Goal: Task Accomplishment & Management: Complete application form

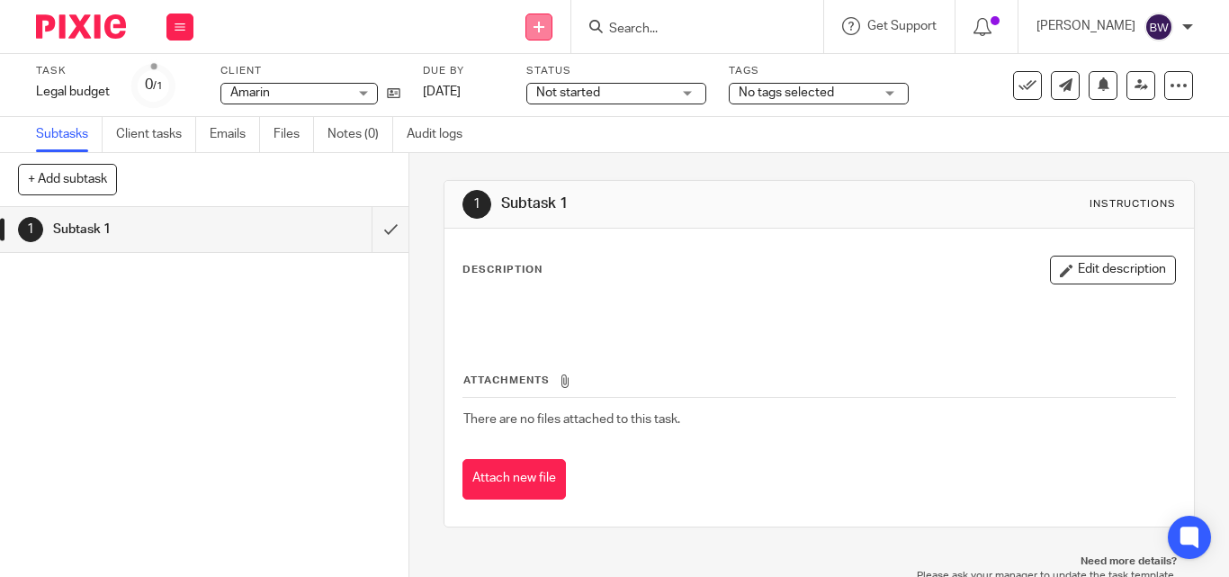
click at [551, 27] on link at bounding box center [538, 26] width 27 height 27
click at [542, 111] on link "Create task" at bounding box center [542, 110] width 126 height 26
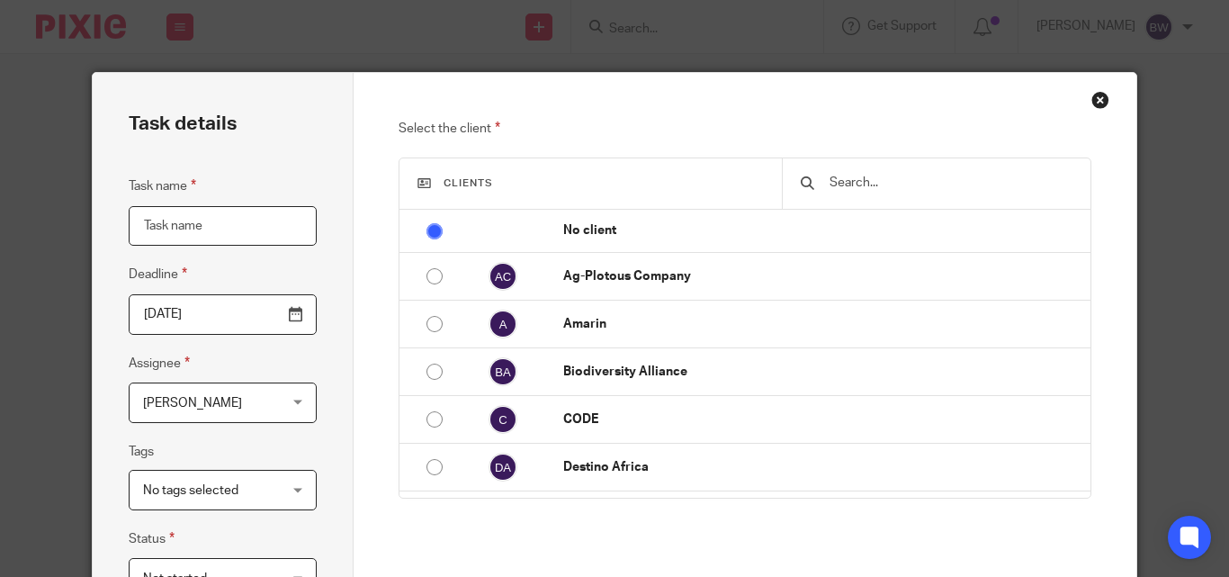
type input "B"
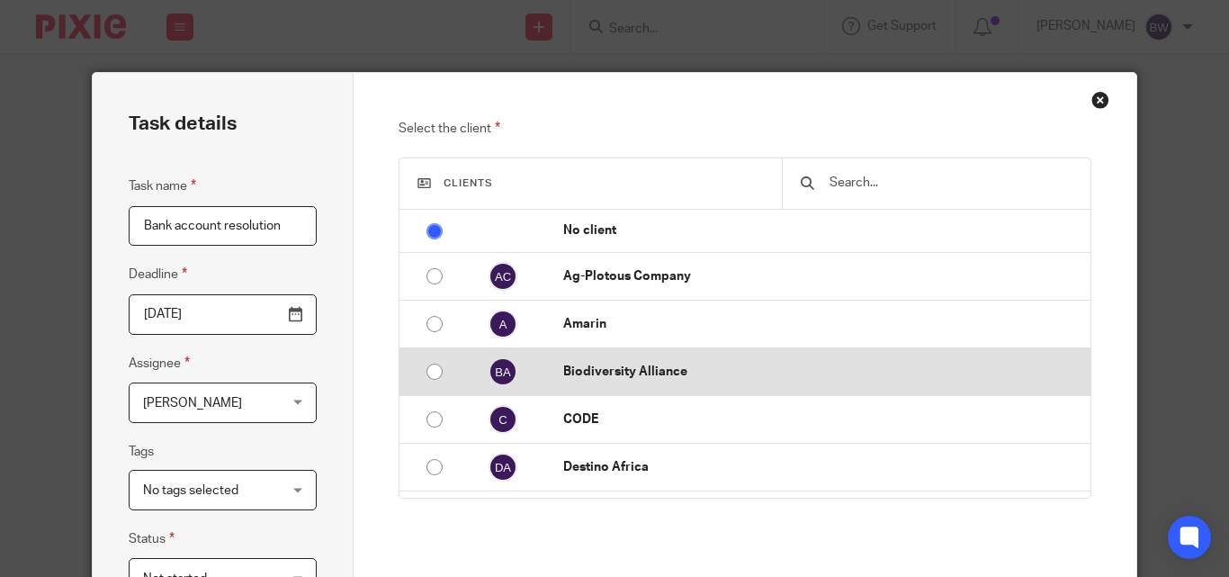
type input "Bank account resolution"
click at [682, 367] on p "Biodiversity Alliance" at bounding box center [822, 372] width 518 height 18
radio input "false"
radio input "true"
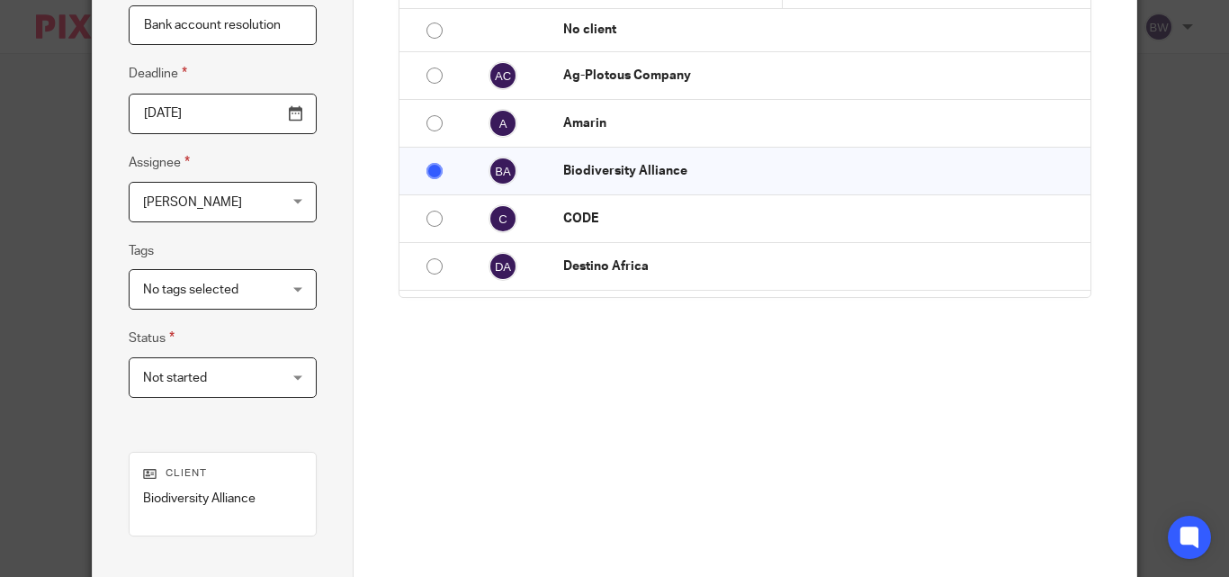
scroll to position [426, 0]
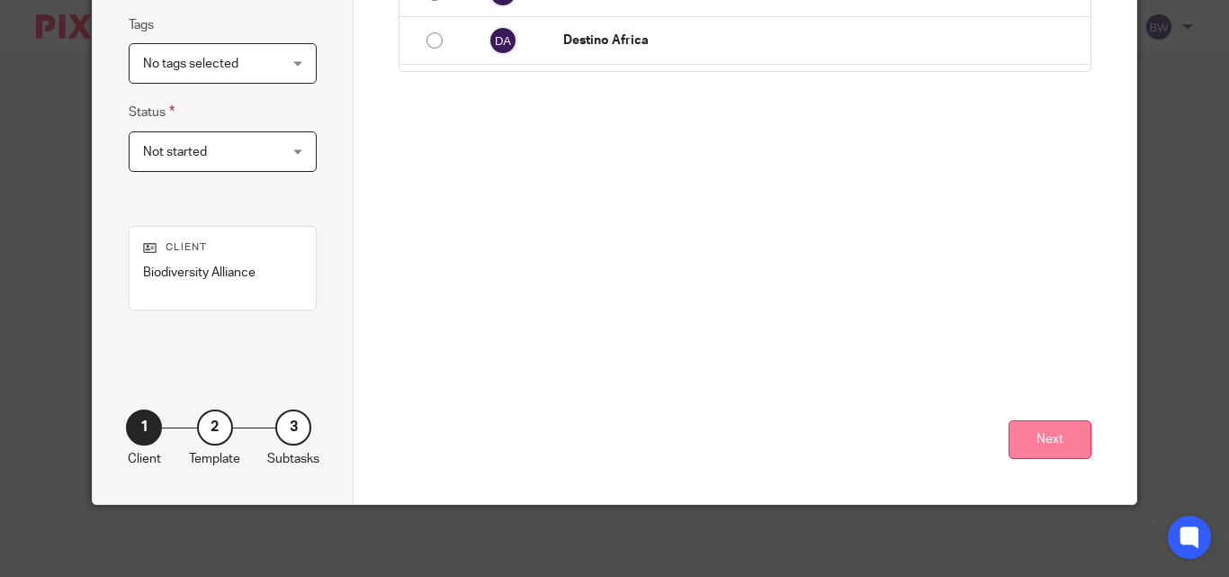
click at [1056, 441] on button "Next" at bounding box center [1049, 439] width 83 height 39
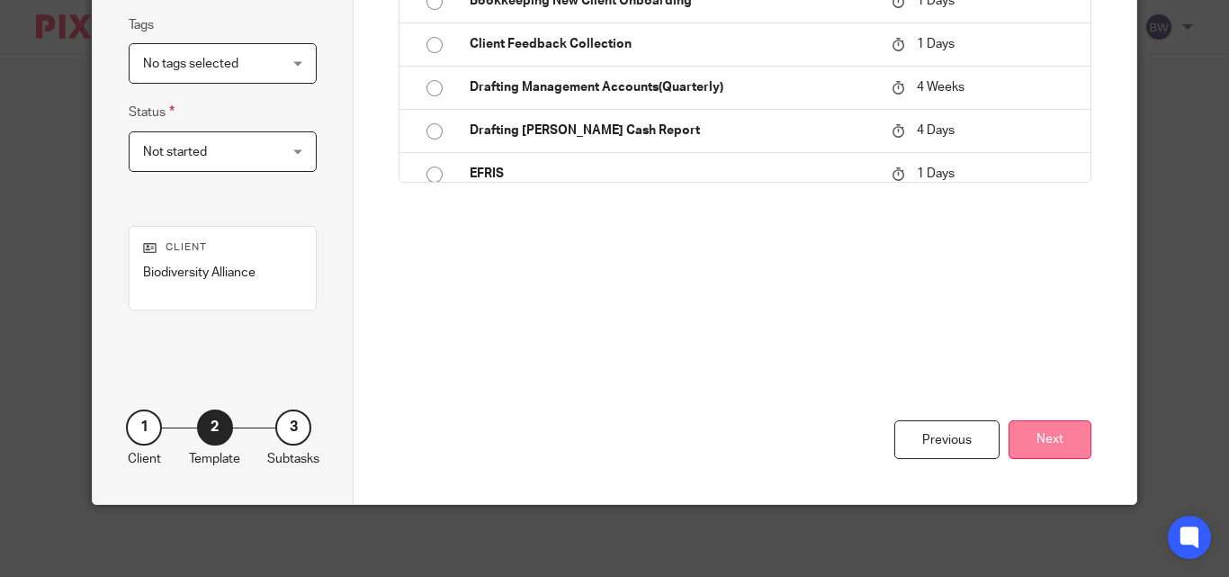
click at [1055, 434] on button "Next" at bounding box center [1049, 439] width 83 height 39
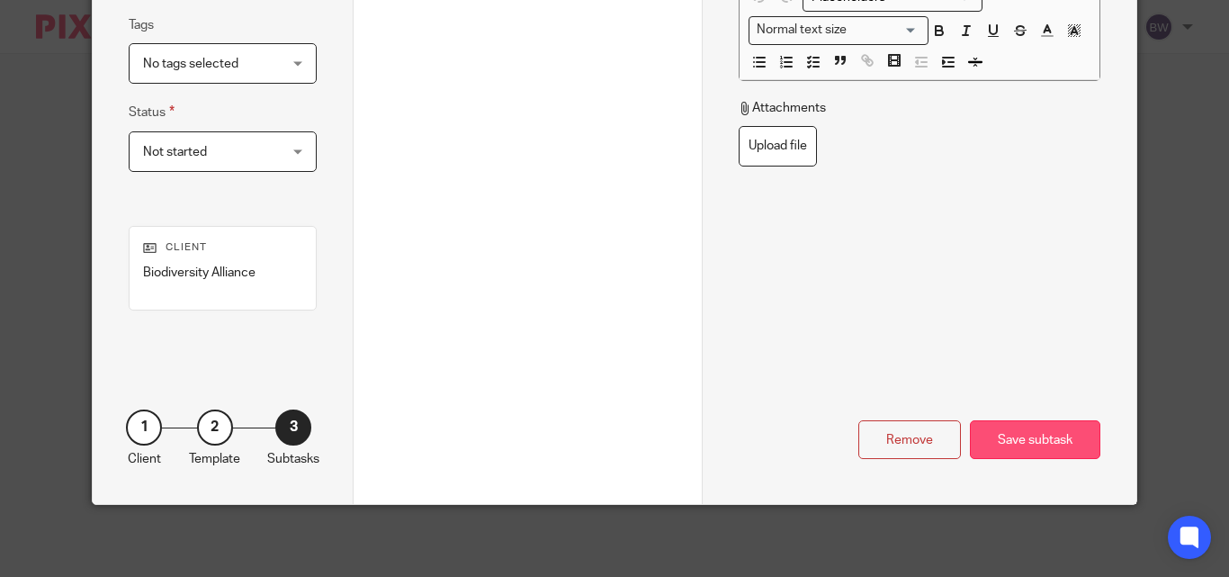
click at [1047, 426] on div "Save subtask" at bounding box center [1035, 439] width 130 height 39
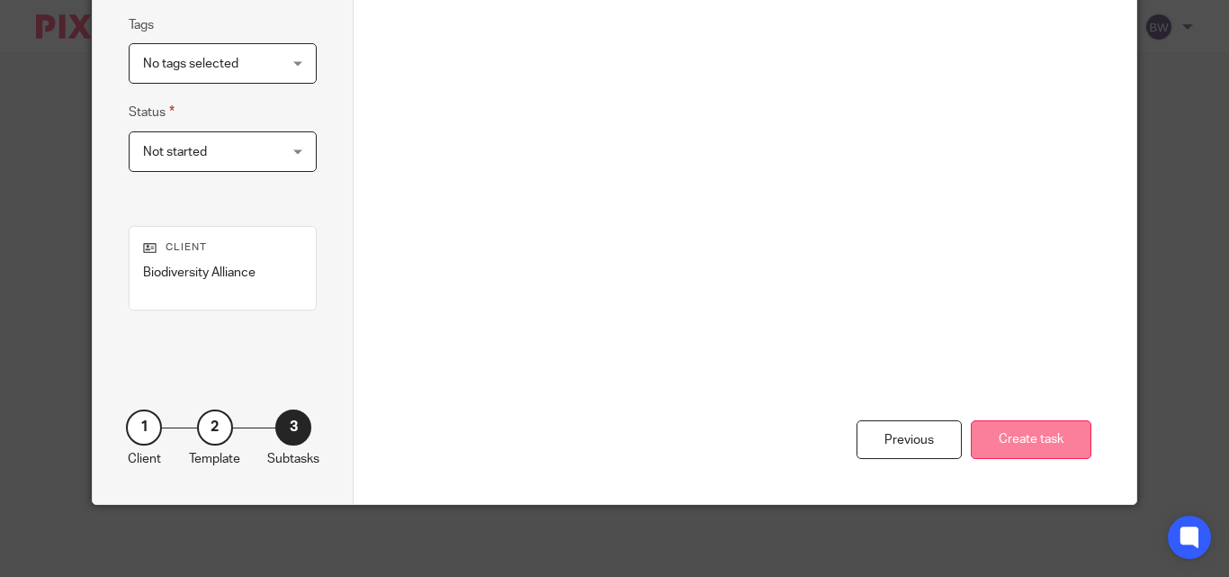
click at [1032, 445] on button "Create task" at bounding box center [1031, 439] width 121 height 39
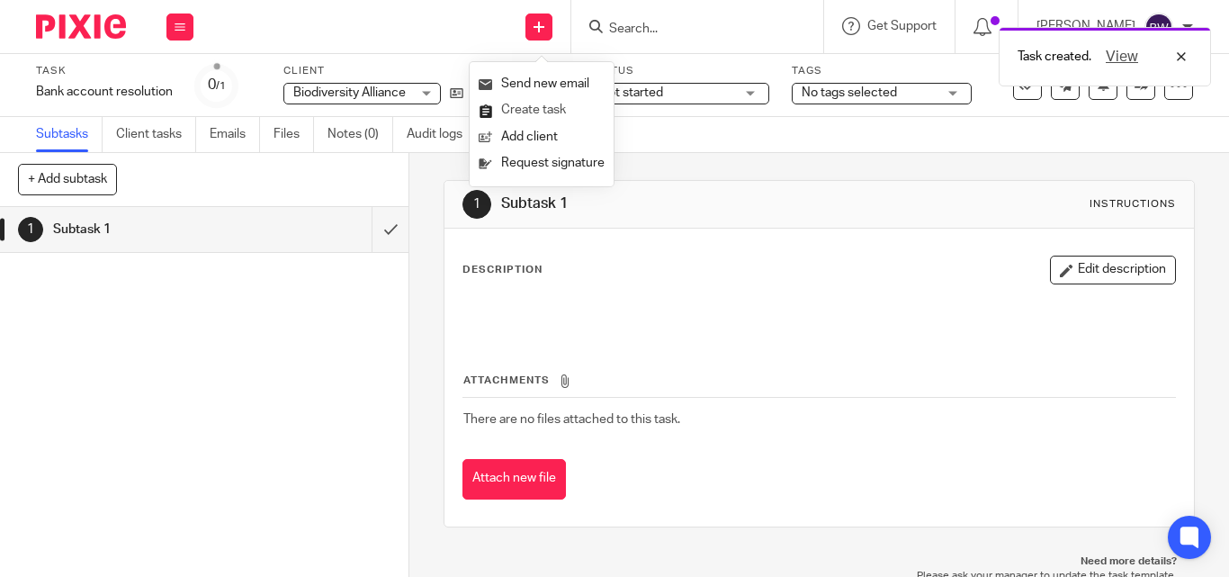
click at [523, 111] on link "Create task" at bounding box center [542, 110] width 126 height 26
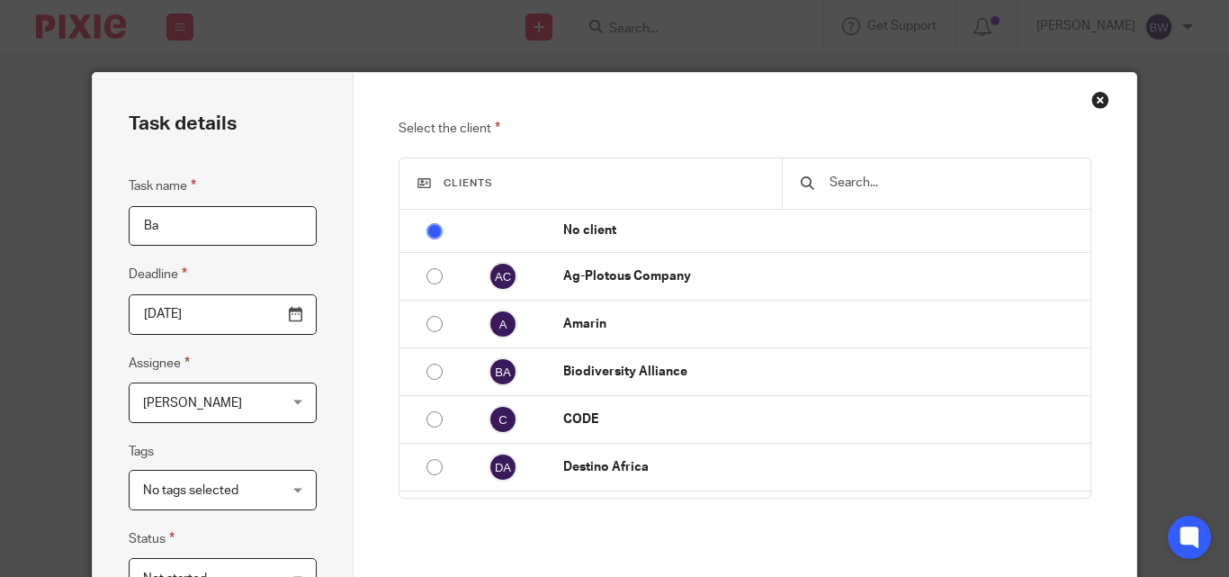
type input "B"
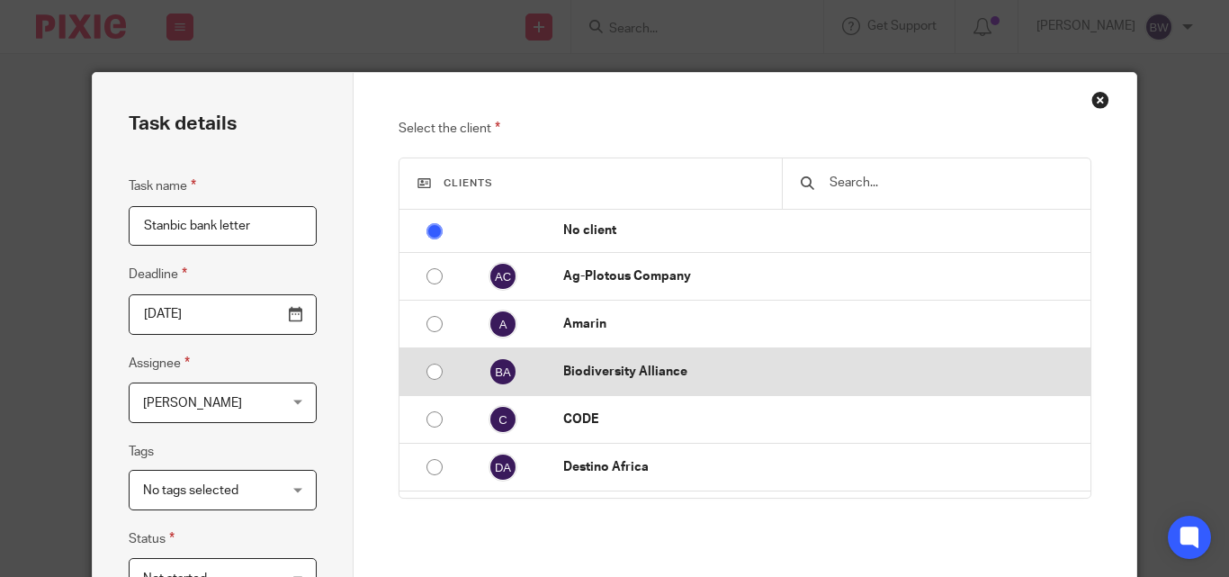
type input "Stanbic bank letter"
click at [727, 377] on p "Biodiversity Alliance" at bounding box center [822, 372] width 518 height 18
radio input "false"
radio input "true"
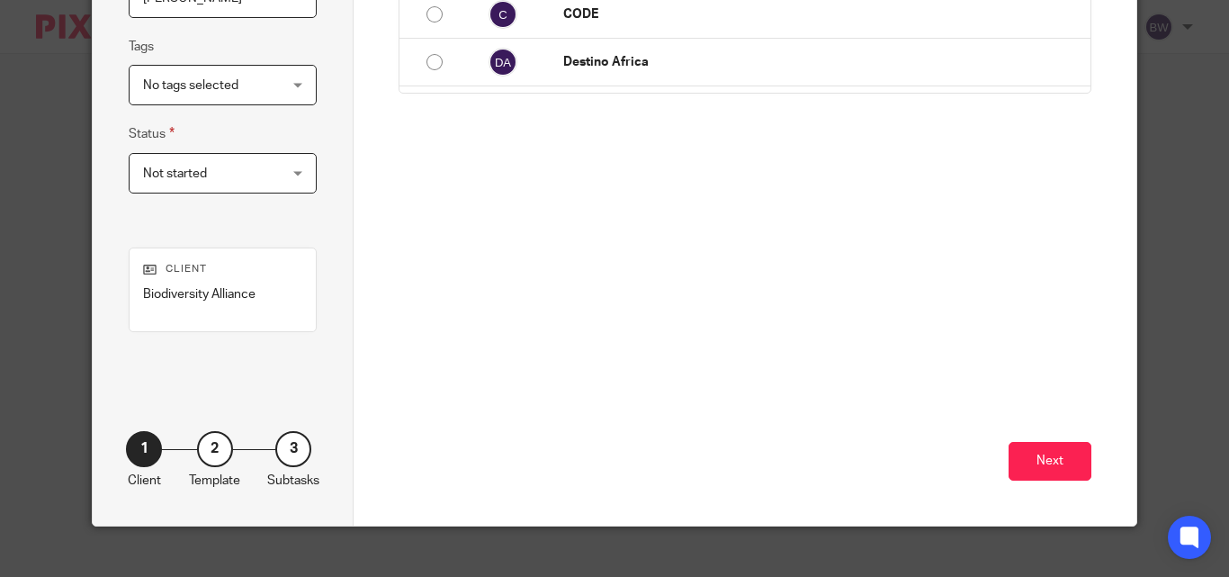
scroll to position [426, 0]
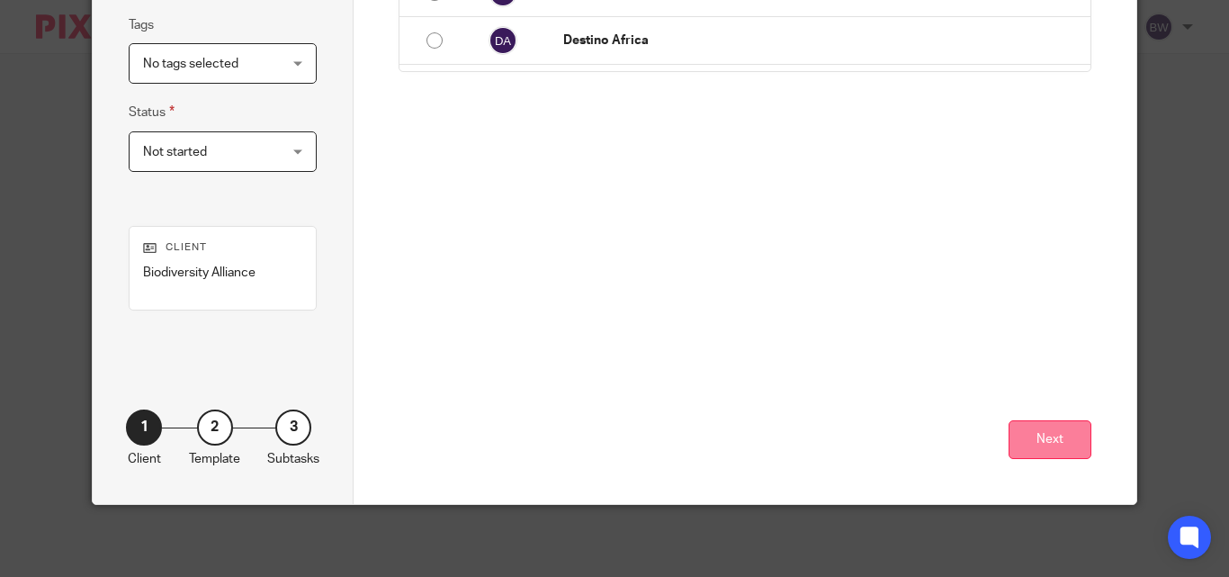
click at [1041, 444] on button "Next" at bounding box center [1049, 439] width 83 height 39
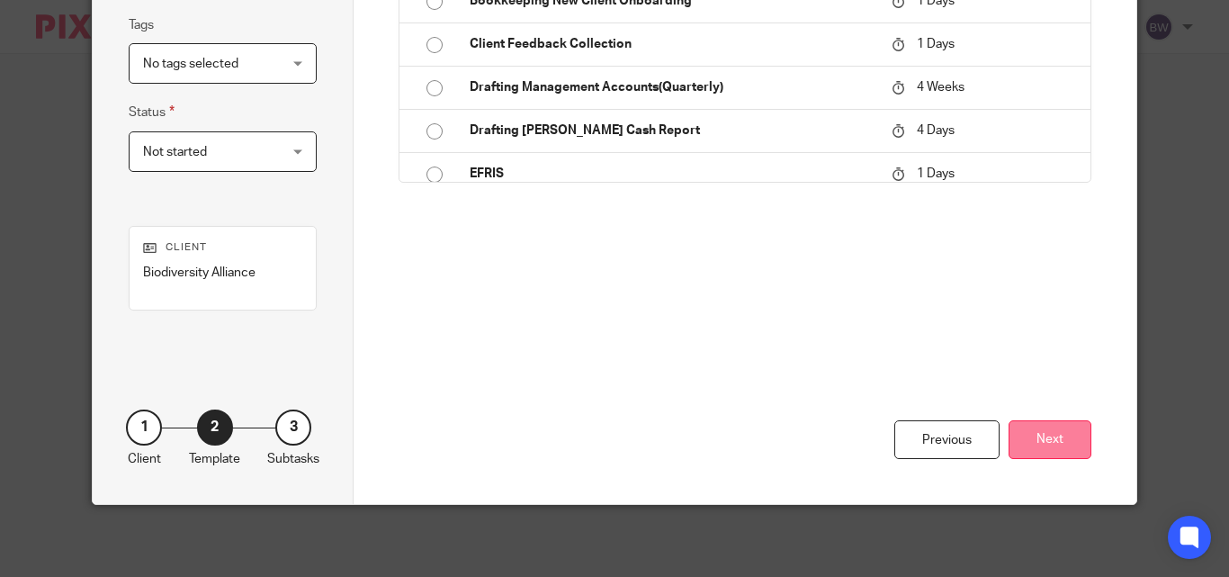
click at [1055, 420] on button "Next" at bounding box center [1049, 439] width 83 height 39
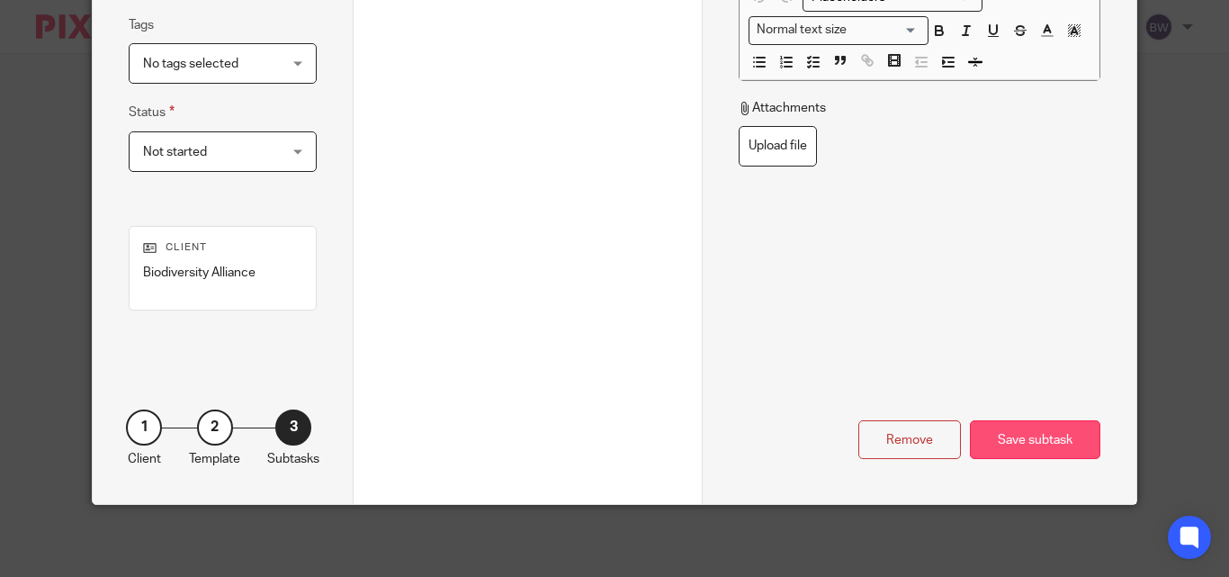
click at [1051, 420] on div "Save subtask" at bounding box center [1035, 439] width 130 height 39
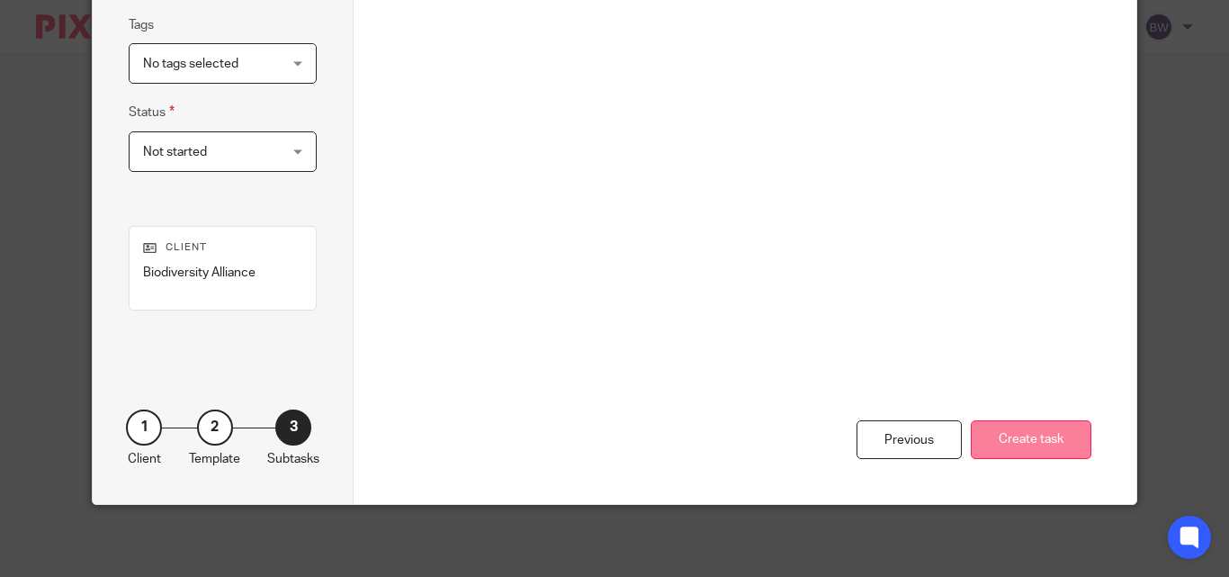
click at [1048, 438] on button "Create task" at bounding box center [1031, 439] width 121 height 39
